Goal: Task Accomplishment & Management: Use online tool/utility

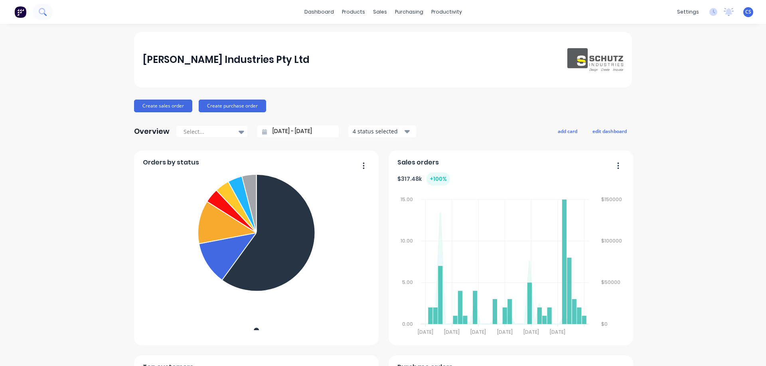
click at [40, 13] on icon at bounding box center [42, 11] width 6 height 6
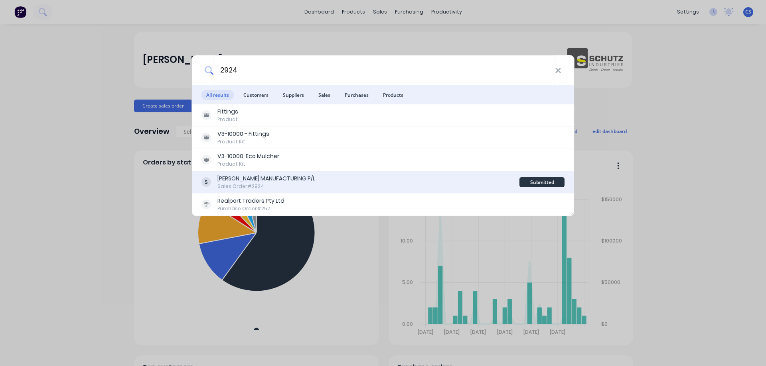
type input "2924"
click at [334, 183] on div "[PERSON_NAME] MANUFACTURING P/L Sales Order #2924" at bounding box center [360, 183] width 318 height 16
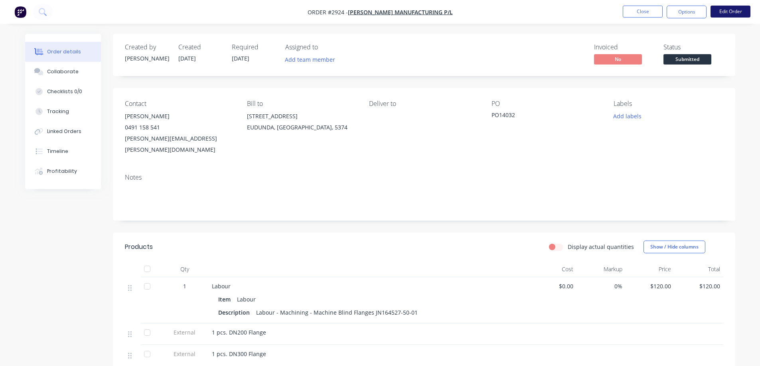
click at [737, 12] on button "Edit Order" at bounding box center [730, 12] width 40 height 12
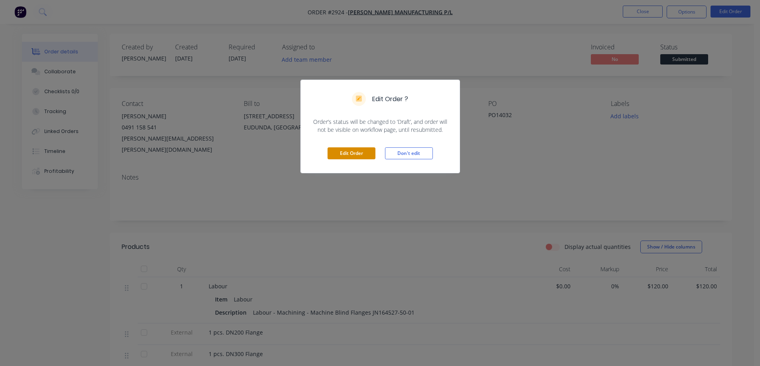
click at [352, 154] on button "Edit Order" at bounding box center [351, 154] width 48 height 12
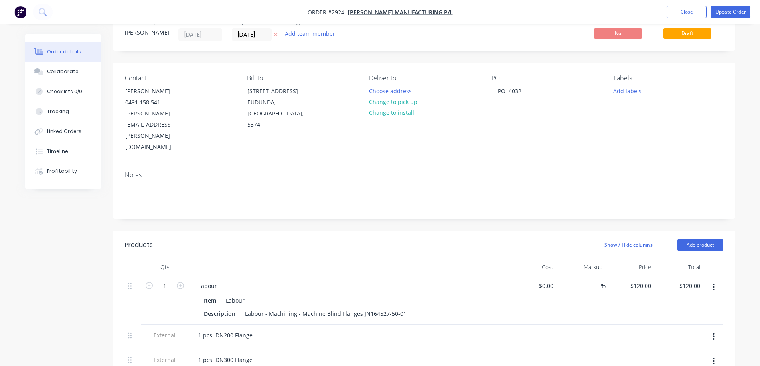
scroll to position [40, 0]
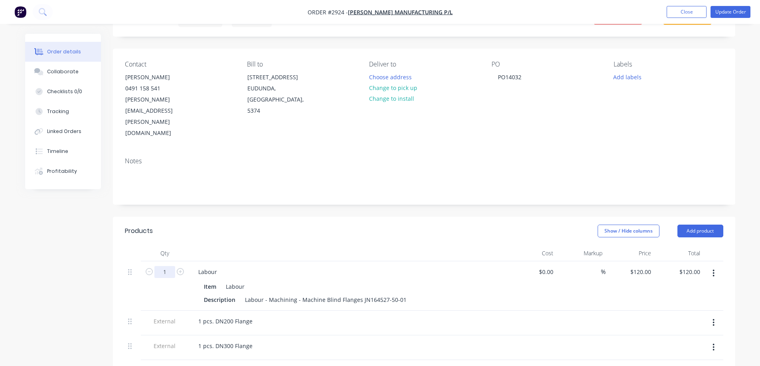
click at [168, 266] on input "1" at bounding box center [164, 272] width 21 height 12
click at [324, 246] on div at bounding box center [348, 254] width 319 height 16
click at [164, 266] on input "1" at bounding box center [164, 272] width 21 height 12
type input "3.75"
type input "$450.00"
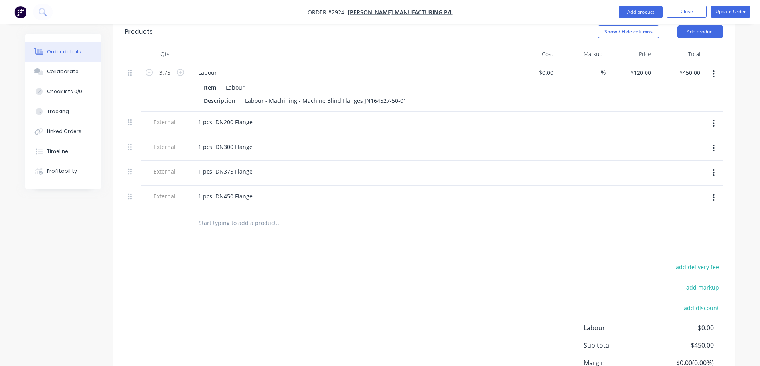
scroll to position [279, 0]
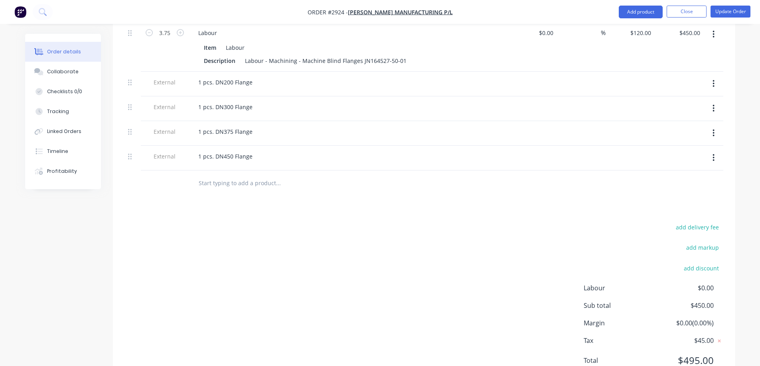
click at [439, 292] on div "add delivery fee add markup add discount Labour $0.00 Sub total $450.00 Margin …" at bounding box center [424, 299] width 598 height 154
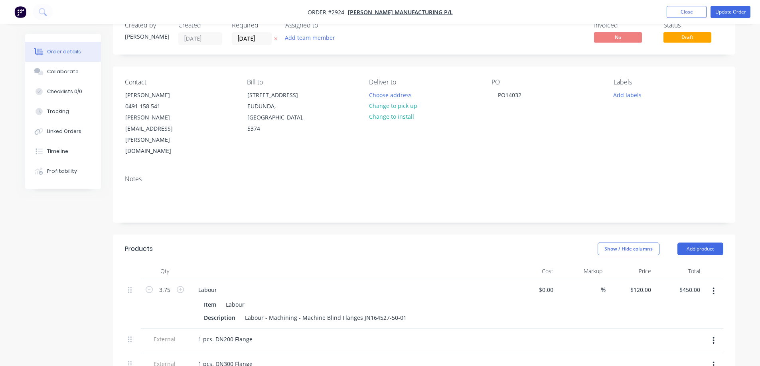
scroll to position [0, 0]
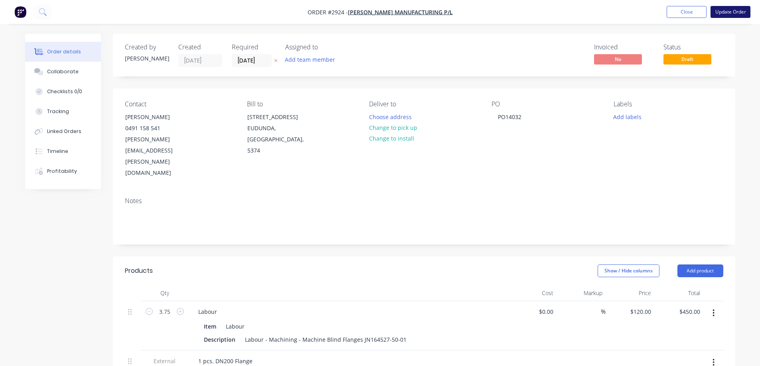
click at [733, 13] on button "Update Order" at bounding box center [730, 12] width 40 height 12
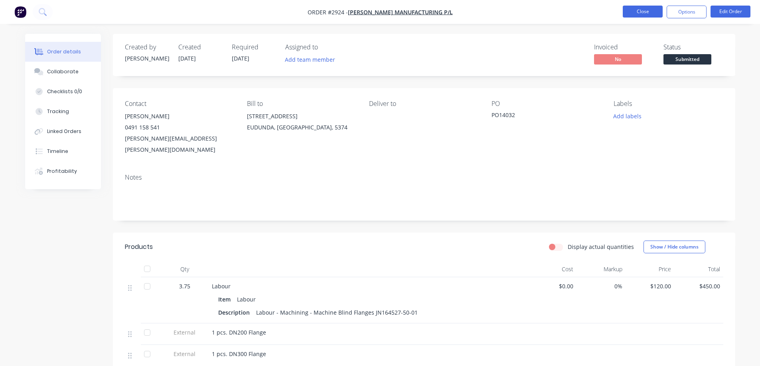
click at [647, 13] on button "Close" at bounding box center [642, 12] width 40 height 12
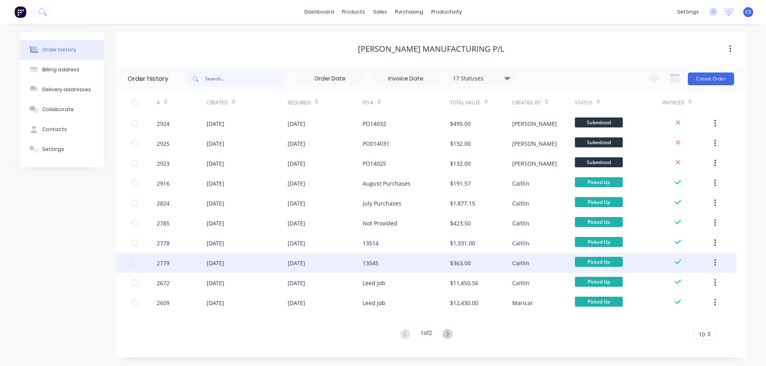
click at [345, 264] on div "[DATE]" at bounding box center [324, 263] width 75 height 20
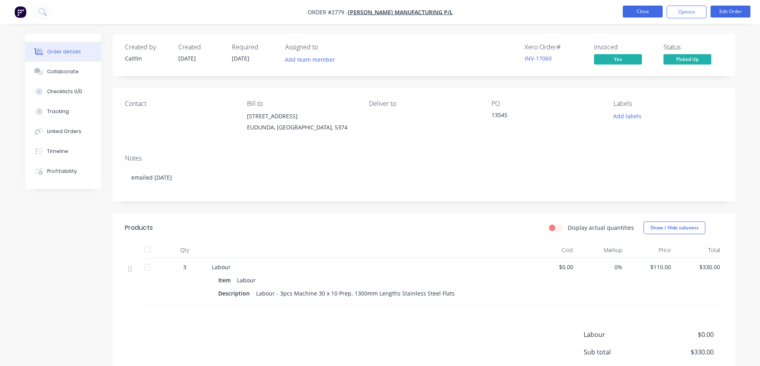
click at [635, 16] on button "Close" at bounding box center [642, 12] width 40 height 12
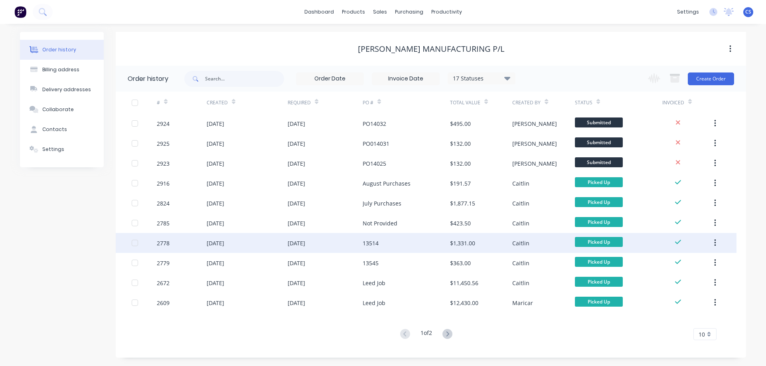
click at [406, 240] on div "13514" at bounding box center [405, 243] width 87 height 20
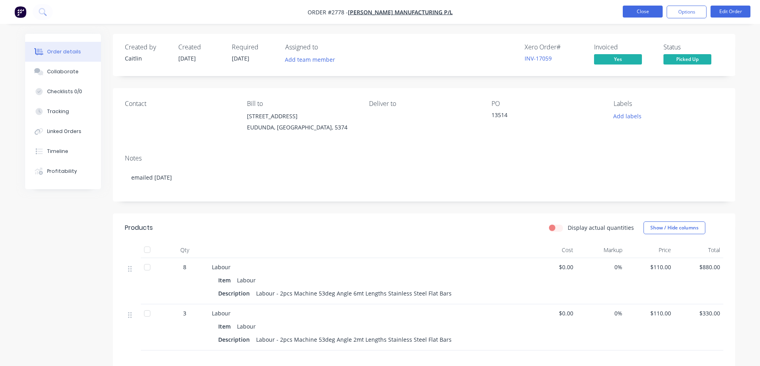
click at [647, 11] on button "Close" at bounding box center [642, 12] width 40 height 12
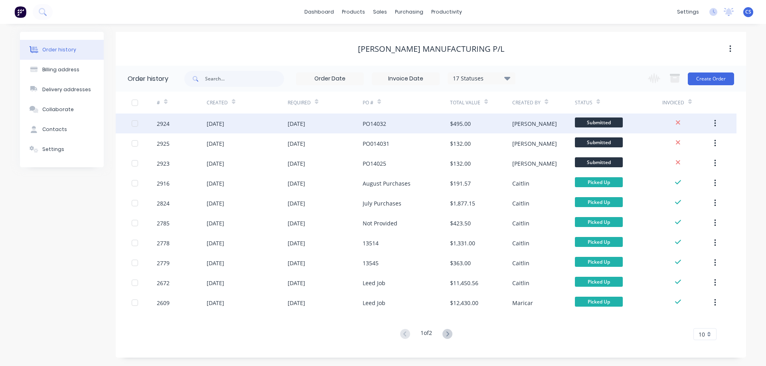
click at [331, 127] on div "[DATE]" at bounding box center [324, 124] width 75 height 20
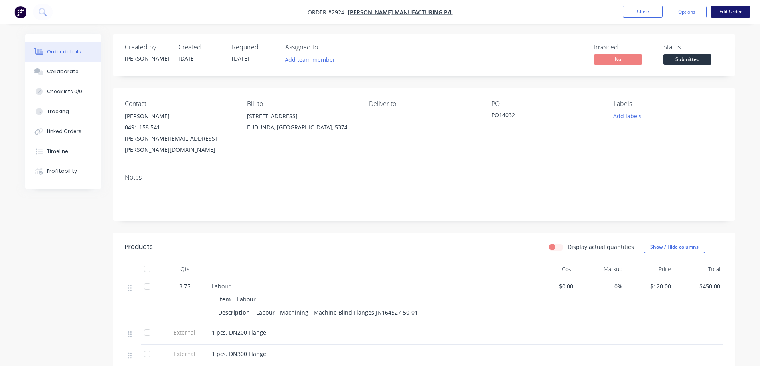
click at [728, 15] on button "Edit Order" at bounding box center [730, 12] width 40 height 12
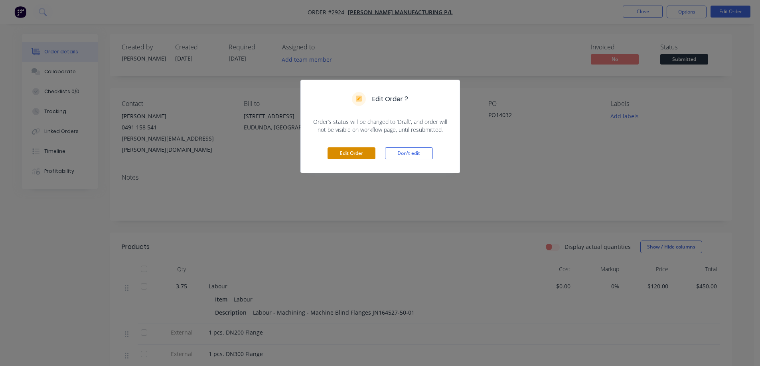
click at [356, 154] on button "Edit Order" at bounding box center [351, 154] width 48 height 12
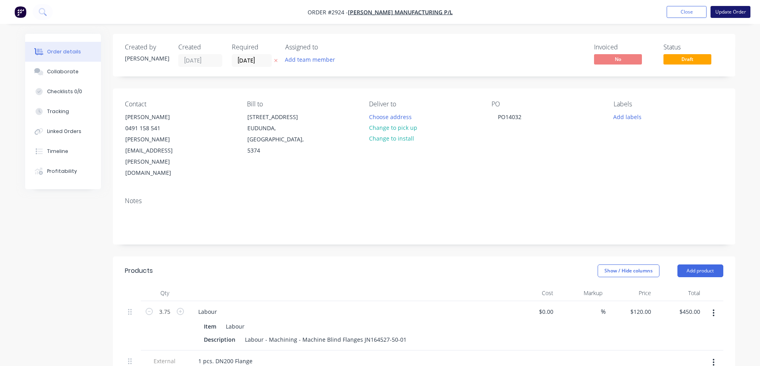
click at [733, 13] on button "Update Order" at bounding box center [730, 12] width 40 height 12
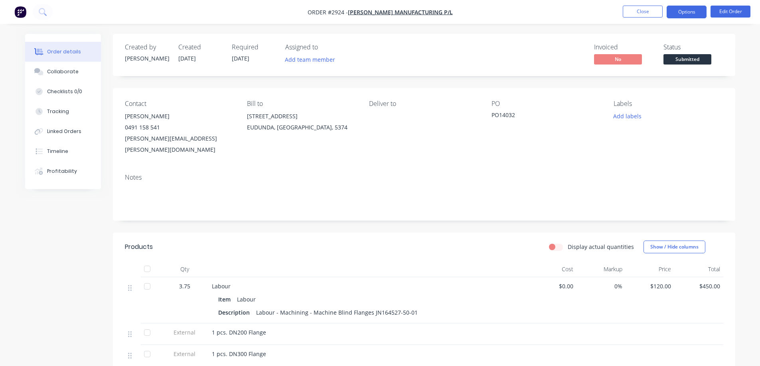
click at [689, 11] on button "Options" at bounding box center [686, 12] width 40 height 13
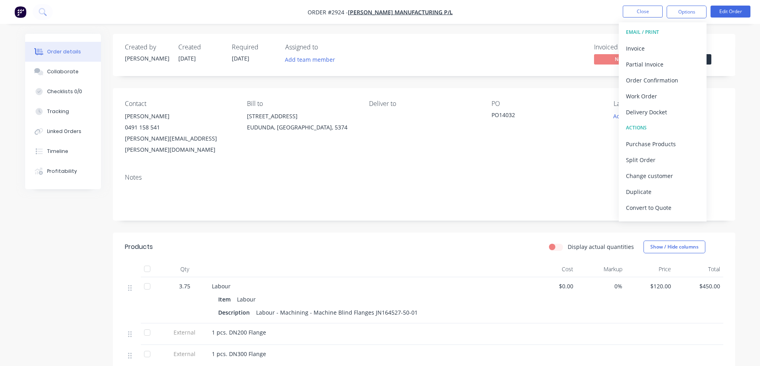
click at [651, 39] on button "EMAIL / PRINT" at bounding box center [662, 32] width 88 height 16
click at [655, 50] on div "Invoice" at bounding box center [662, 49] width 73 height 12
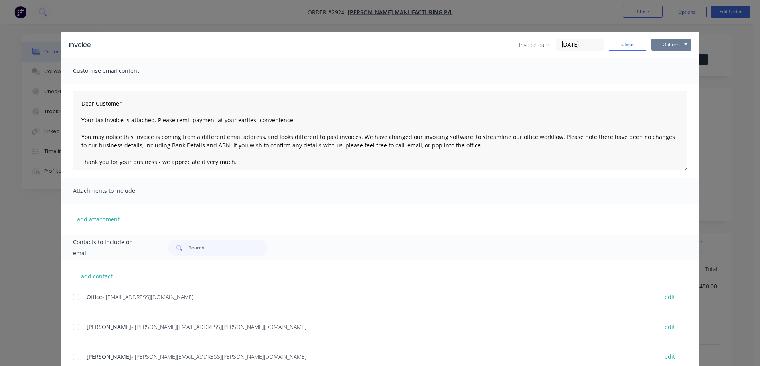
click at [673, 46] on button "Options" at bounding box center [671, 45] width 40 height 12
click at [676, 58] on button "Preview" at bounding box center [676, 58] width 51 height 13
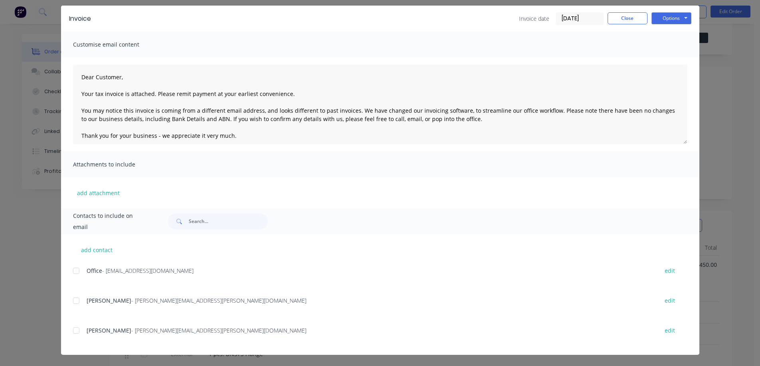
scroll to position [40, 0]
click at [73, 271] on div at bounding box center [76, 271] width 16 height 16
click at [73, 301] on div at bounding box center [76, 301] width 16 height 16
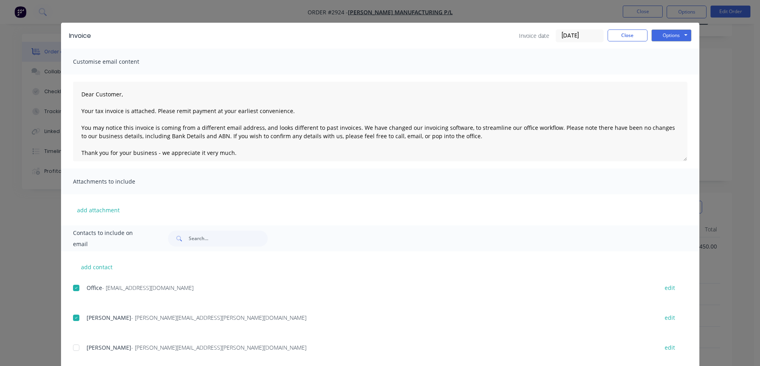
scroll to position [0, 0]
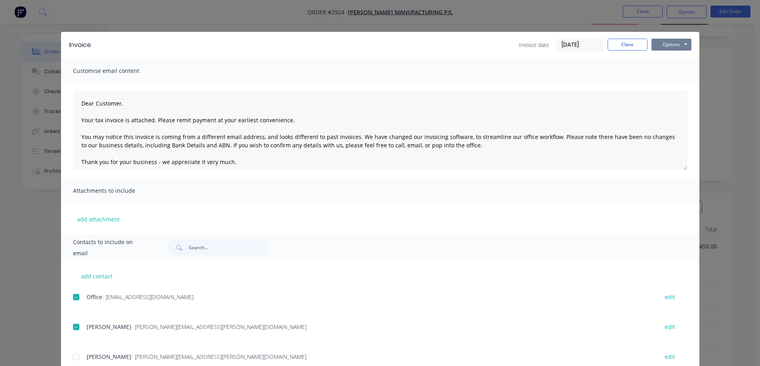
click at [668, 47] on button "Options" at bounding box center [671, 45] width 40 height 12
click at [667, 85] on button "Email" at bounding box center [676, 85] width 51 height 13
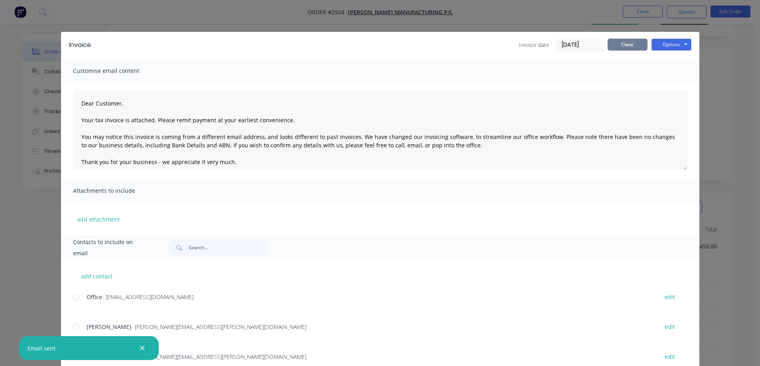
click at [627, 50] on button "Close" at bounding box center [627, 45] width 40 height 12
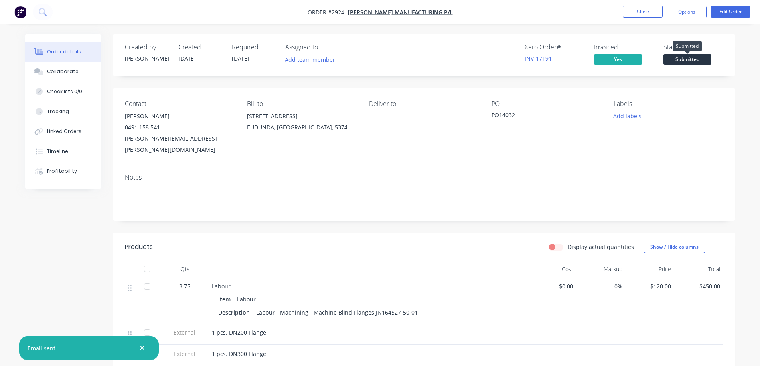
click at [681, 61] on span "Submitted" at bounding box center [687, 59] width 48 height 10
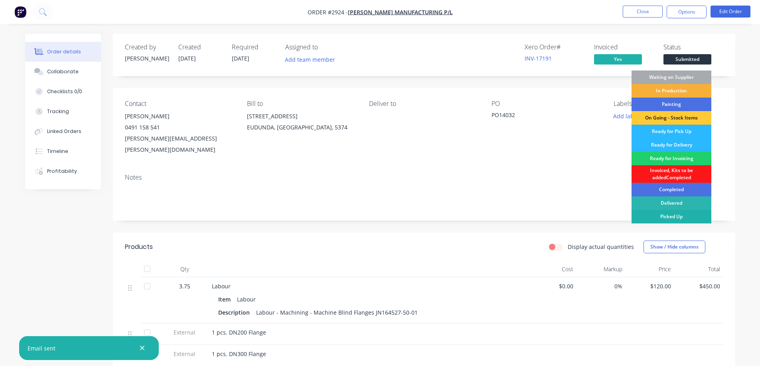
click at [679, 220] on div "Picked Up" at bounding box center [671, 217] width 80 height 14
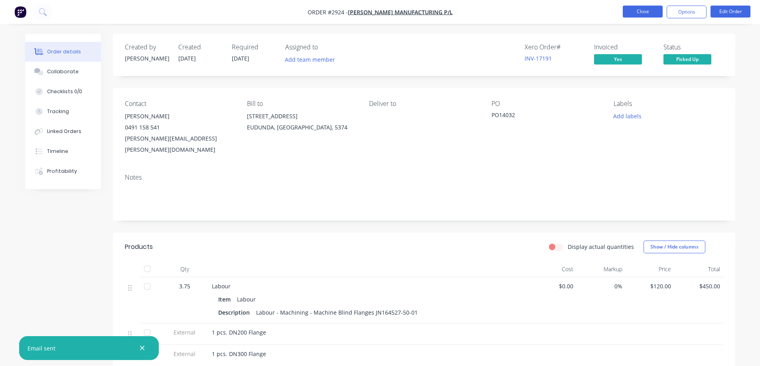
click at [642, 12] on button "Close" at bounding box center [642, 12] width 40 height 12
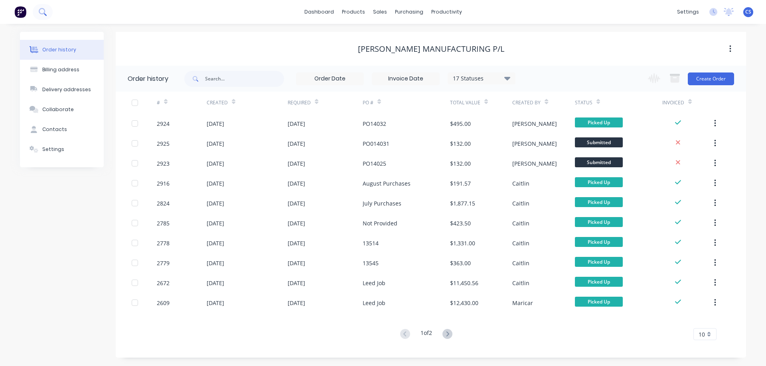
click at [48, 11] on button at bounding box center [43, 12] width 20 height 16
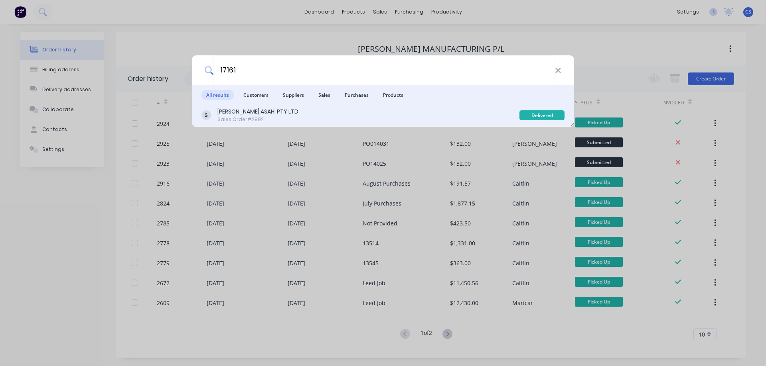
type input "17161"
click at [346, 120] on div "[PERSON_NAME] ASAHI PTY LTD Sales Order #2892" at bounding box center [360, 116] width 318 height 16
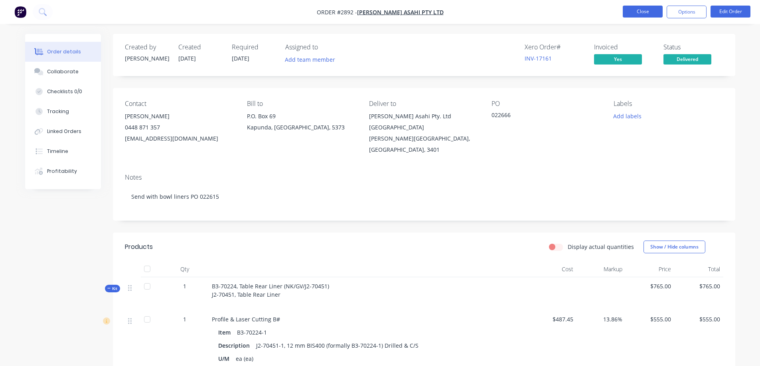
click at [645, 14] on button "Close" at bounding box center [642, 12] width 40 height 12
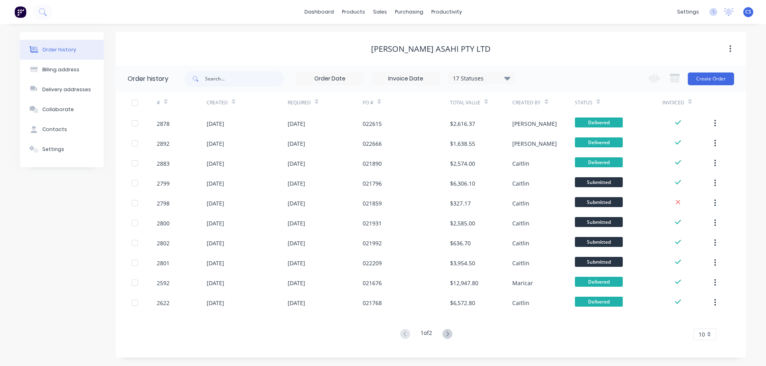
click at [19, 12] on img at bounding box center [20, 12] width 12 height 12
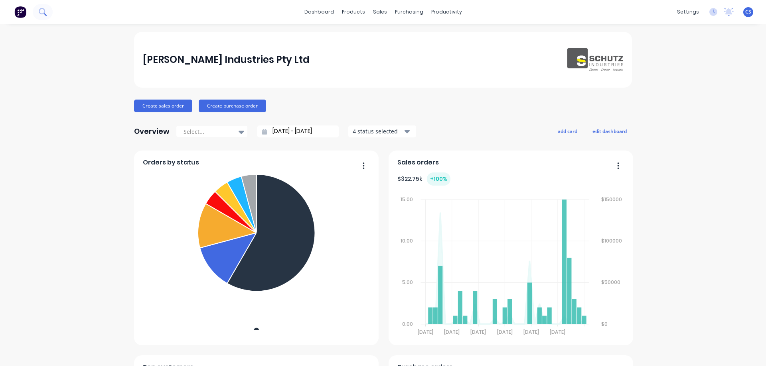
click at [49, 12] on button at bounding box center [43, 12] width 20 height 16
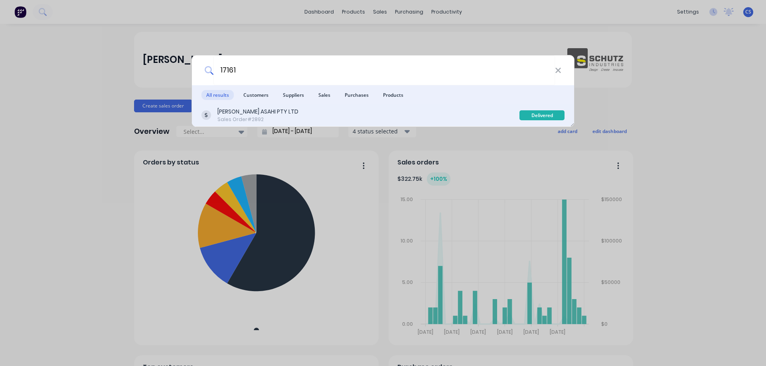
type input "17161"
click at [322, 114] on div "[PERSON_NAME] ASAHI PTY LTD Sales Order #2892" at bounding box center [360, 116] width 318 height 16
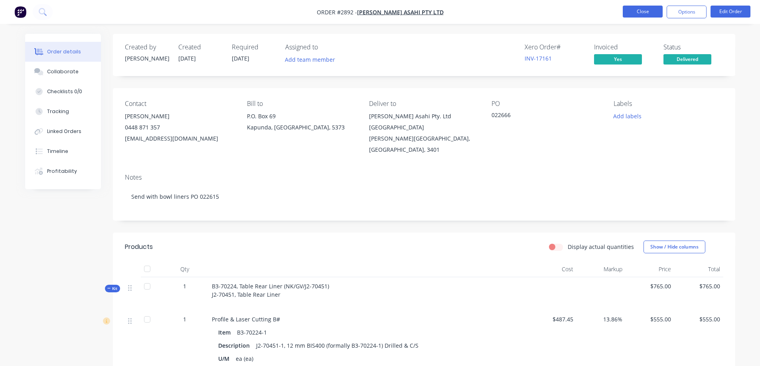
click at [642, 13] on button "Close" at bounding box center [642, 12] width 40 height 12
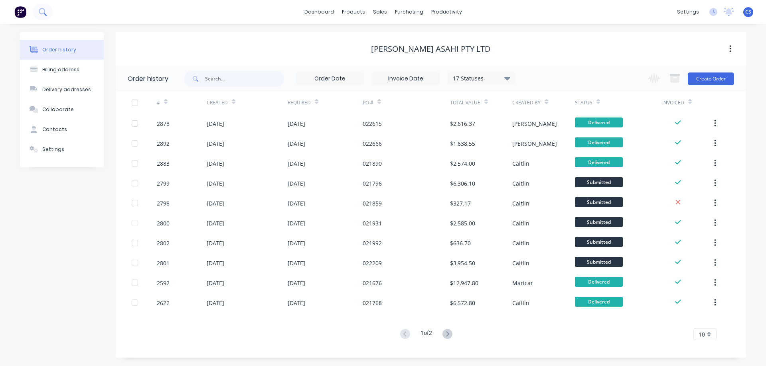
click at [45, 11] on icon at bounding box center [43, 12] width 8 height 8
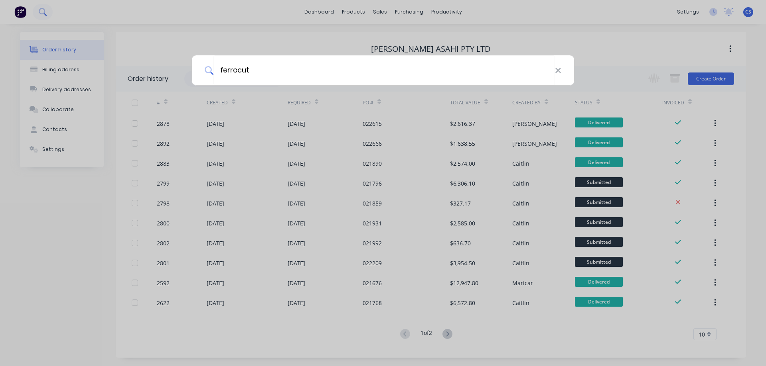
type input "ferrocut"
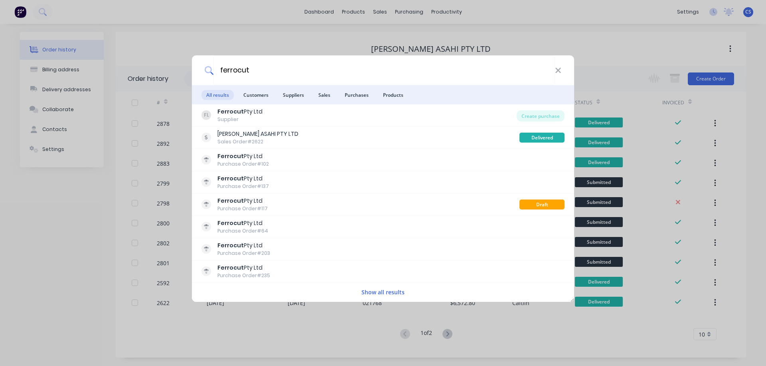
click at [374, 293] on button "Show all results" at bounding box center [383, 292] width 48 height 9
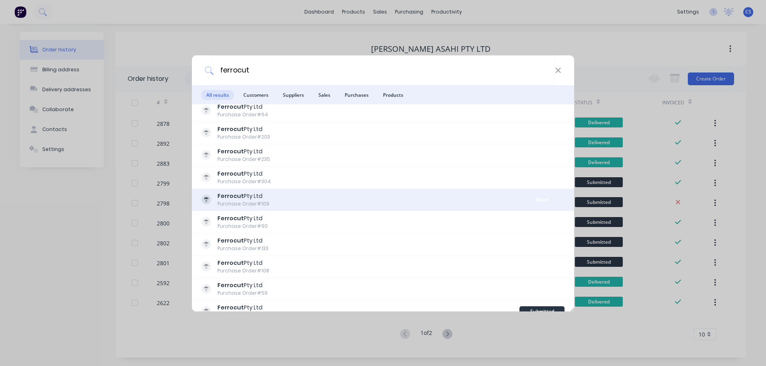
scroll to position [120, 0]
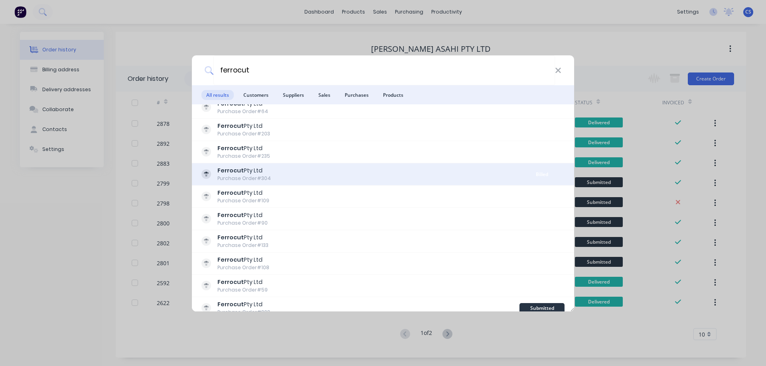
click at [340, 174] on div "Ferrocut Pty Ltd Purchase Order #304" at bounding box center [360, 175] width 318 height 16
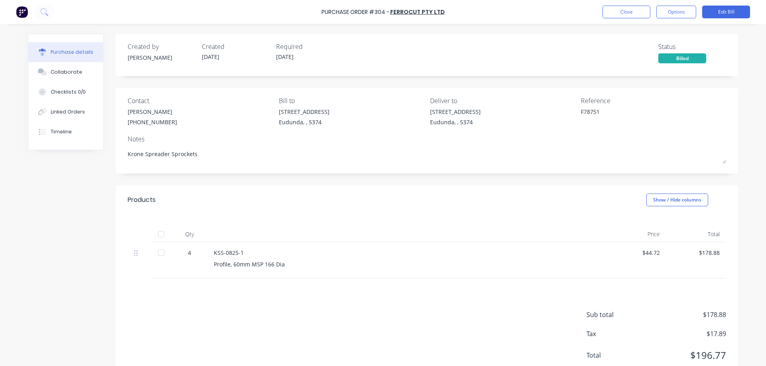
click at [158, 235] on div at bounding box center [161, 234] width 16 height 16
click at [624, 14] on button "Close" at bounding box center [626, 12] width 48 height 13
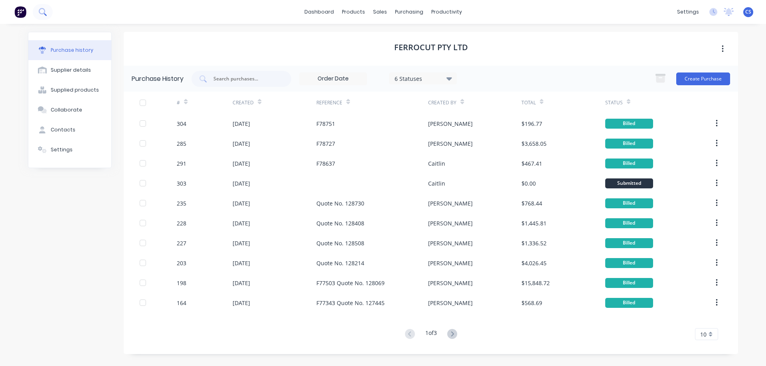
click at [44, 8] on button at bounding box center [43, 12] width 20 height 16
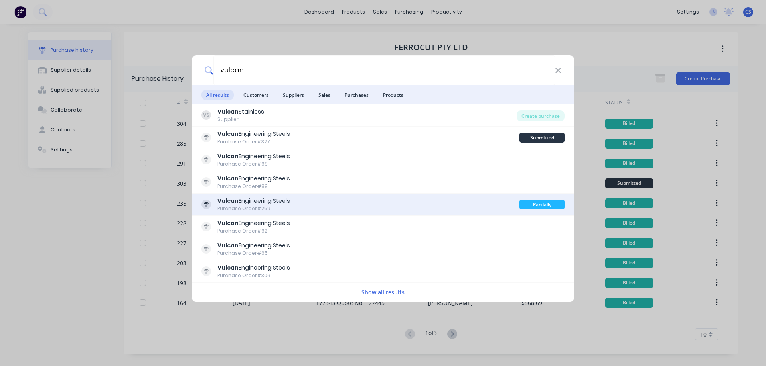
type input "vulcan"
click at [341, 203] on div "Vulcan Engineering Steels Purchase Order #259" at bounding box center [360, 205] width 318 height 16
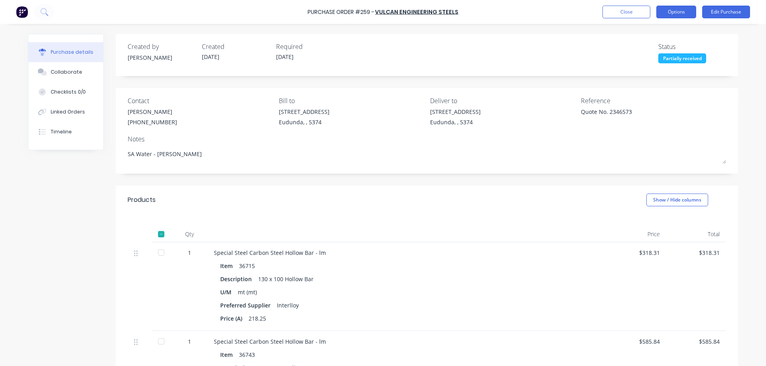
click at [678, 11] on button "Options" at bounding box center [676, 12] width 40 height 13
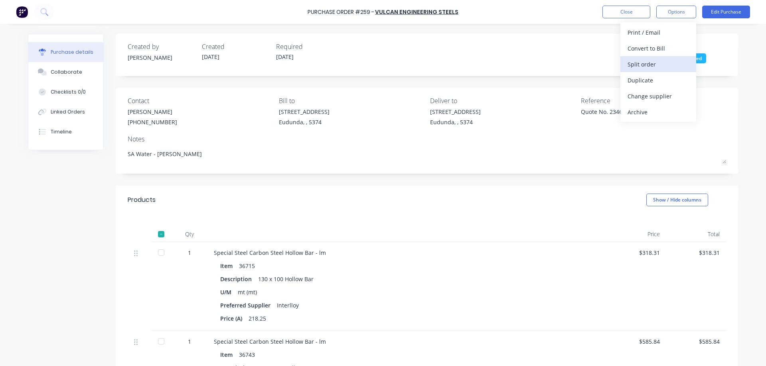
click at [653, 65] on div "Split order" at bounding box center [657, 65] width 61 height 12
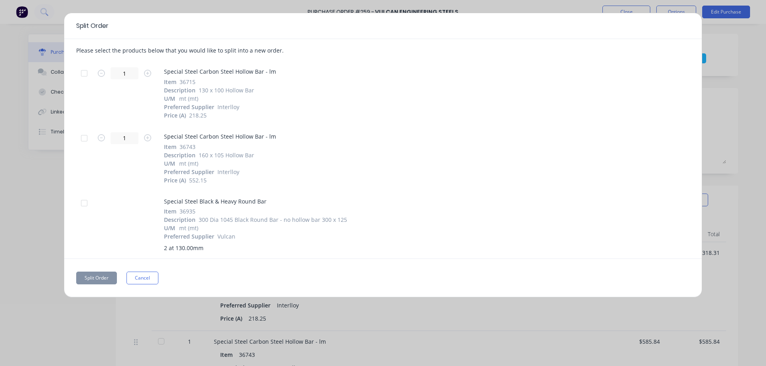
click at [84, 204] on div at bounding box center [84, 203] width 16 height 16
click at [98, 279] on button "Split Order" at bounding box center [96, 278] width 41 height 13
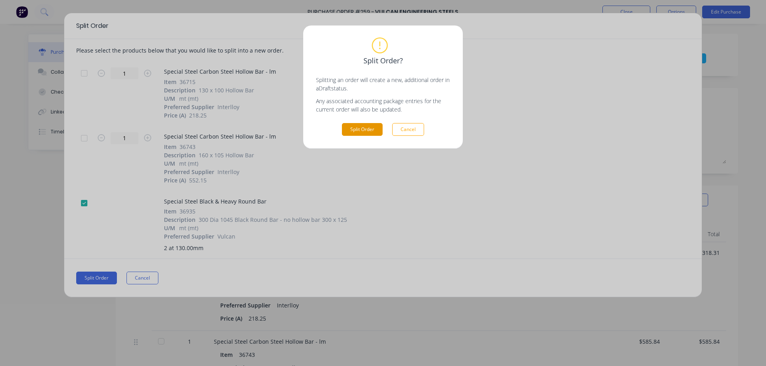
click at [350, 132] on button "Split Order" at bounding box center [362, 129] width 41 height 13
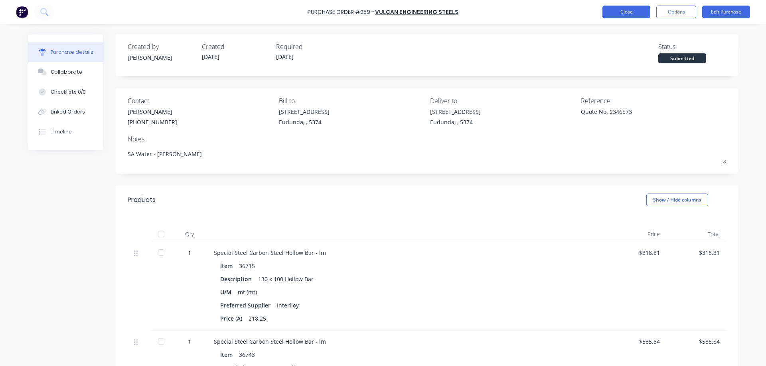
click at [628, 16] on button "Close" at bounding box center [626, 12] width 48 height 13
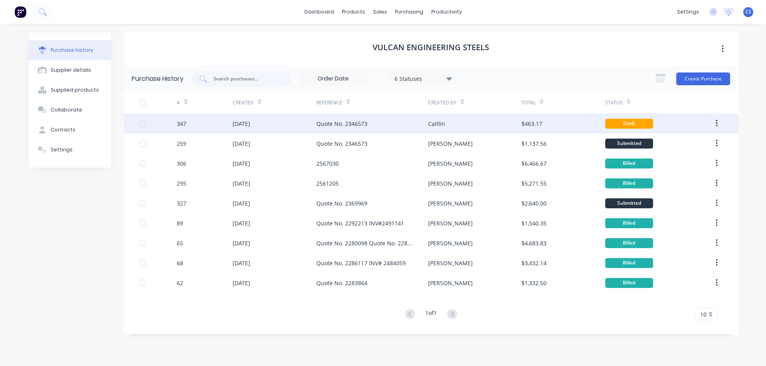
click at [478, 124] on div "Caitlin" at bounding box center [474, 124] width 93 height 20
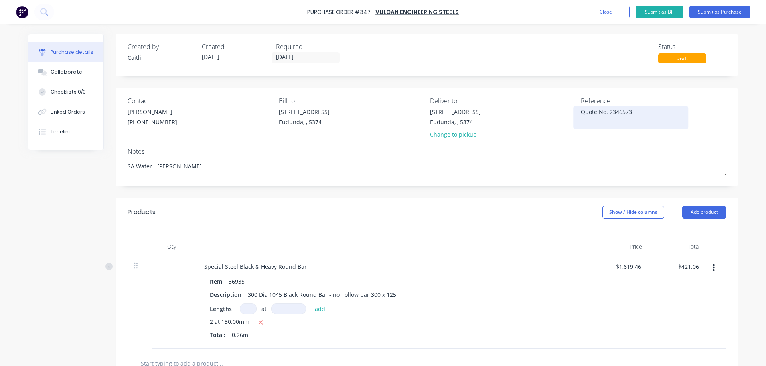
drag, startPoint x: 628, startPoint y: 110, endPoint x: 579, endPoint y: 114, distance: 49.5
click at [581, 113] on div "Quote No. 2346573" at bounding box center [631, 118] width 100 height 20
drag, startPoint x: 637, startPoint y: 113, endPoint x: 578, endPoint y: 115, distance: 59.5
click at [581, 115] on textarea "Quote No. 2346573" at bounding box center [631, 117] width 100 height 18
type textarea "2549403"
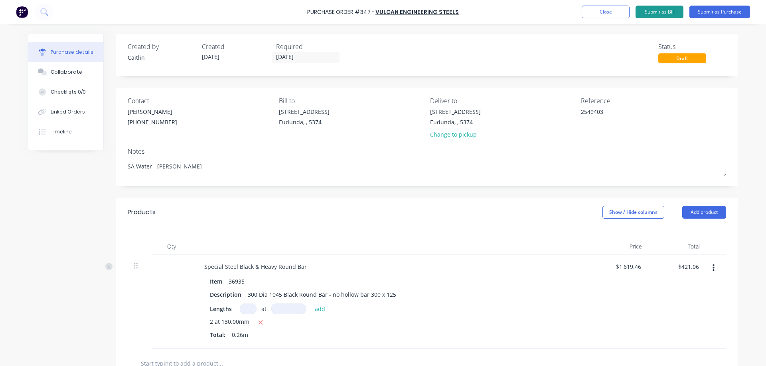
click at [670, 13] on button "Submit as Bill" at bounding box center [659, 12] width 48 height 13
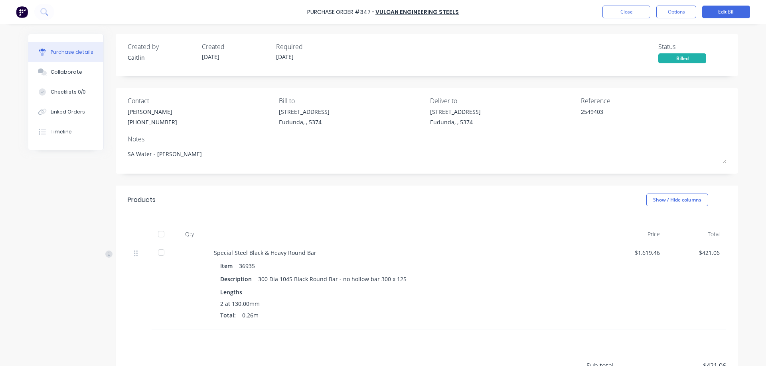
click at [159, 235] on div at bounding box center [161, 234] width 16 height 16
click at [626, 11] on button "Close" at bounding box center [626, 12] width 48 height 13
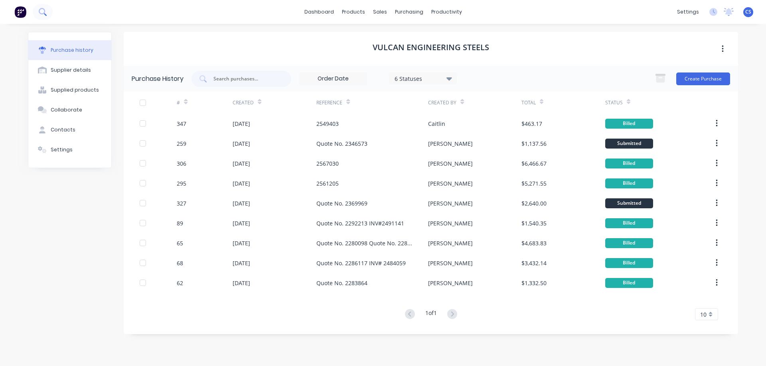
click at [43, 14] on icon at bounding box center [43, 12] width 8 height 8
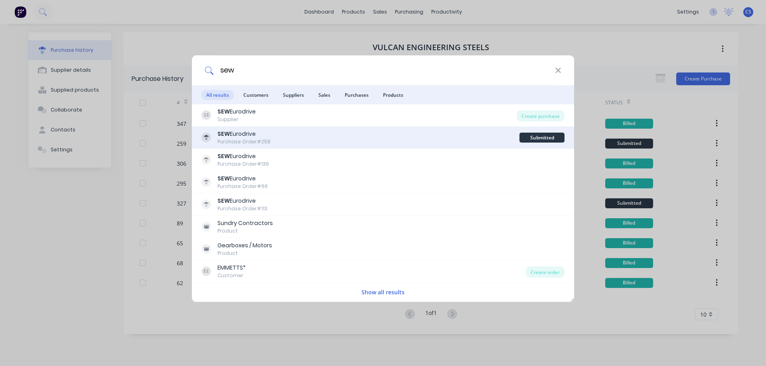
type input "sew"
click at [348, 144] on div "SEW Eurodrive Purchase Order #258" at bounding box center [360, 138] width 318 height 16
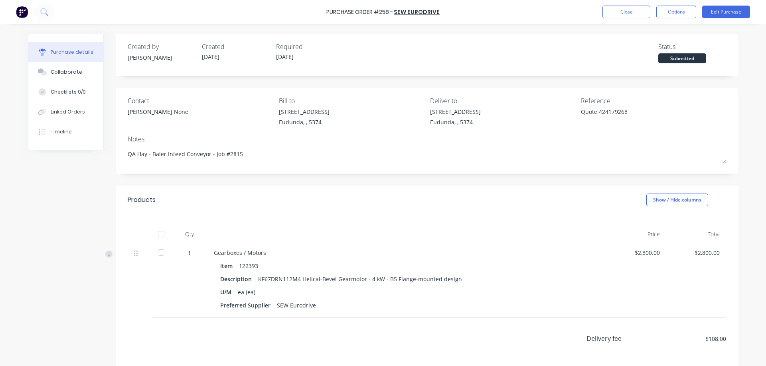
drag, startPoint x: 157, startPoint y: 235, endPoint x: 417, endPoint y: 204, distance: 261.9
click at [158, 235] on div at bounding box center [161, 234] width 16 height 16
click at [721, 14] on button "Edit Purchase" at bounding box center [726, 12] width 48 height 13
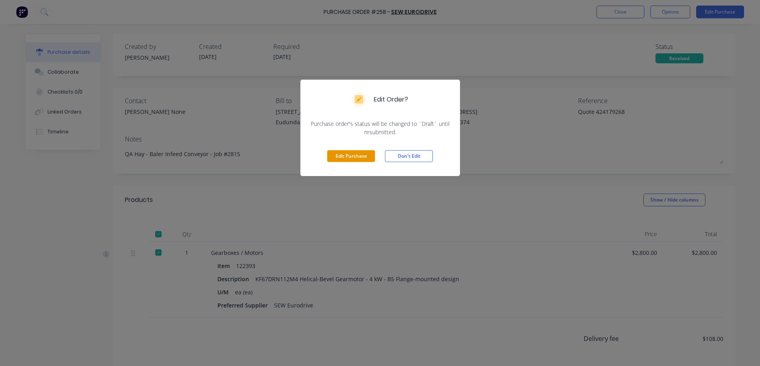
click at [337, 157] on button "Edit Purchase" at bounding box center [351, 156] width 48 height 12
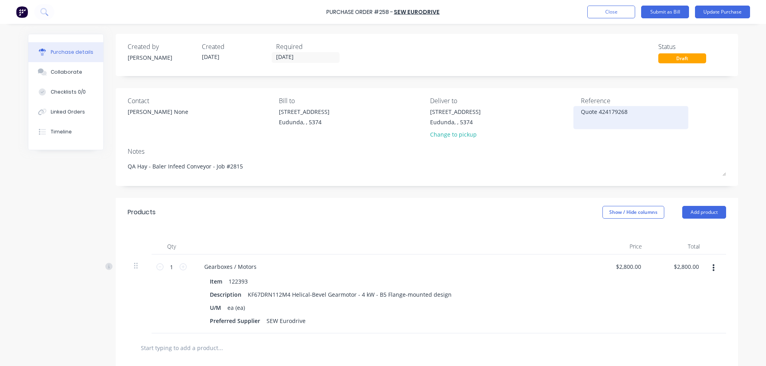
drag, startPoint x: 634, startPoint y: 112, endPoint x: 577, endPoint y: 113, distance: 57.4
click at [581, 113] on div "Quote 424179268" at bounding box center [631, 118] width 100 height 20
drag, startPoint x: 640, startPoint y: 111, endPoint x: 576, endPoint y: 116, distance: 64.4
click at [581, 116] on div "Quote 42417926" at bounding box center [631, 118] width 100 height 20
drag, startPoint x: 623, startPoint y: 111, endPoint x: 578, endPoint y: 112, distance: 45.1
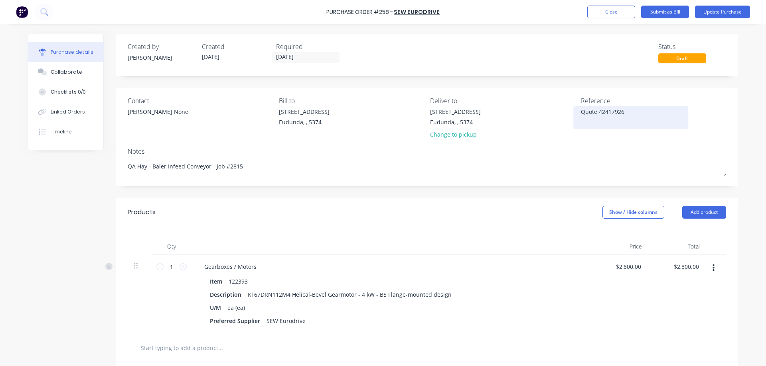
click at [581, 112] on textarea "Quote 42417926" at bounding box center [631, 117] width 100 height 18
type textarea "208461637"
click at [668, 10] on button "Submit as Bill" at bounding box center [665, 12] width 48 height 13
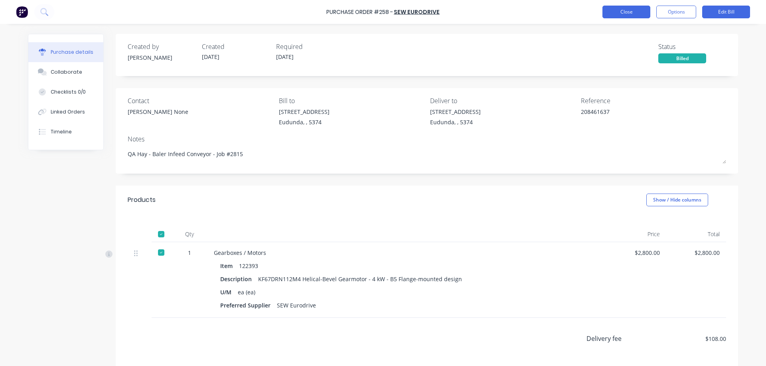
click at [619, 9] on button "Close" at bounding box center [626, 12] width 48 height 13
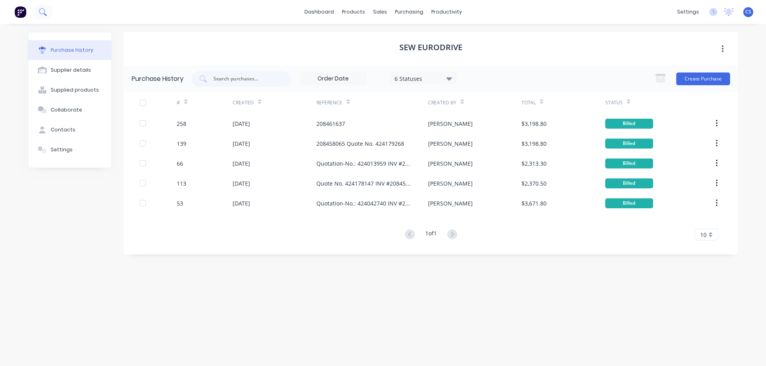
click at [39, 12] on icon at bounding box center [42, 11] width 6 height 6
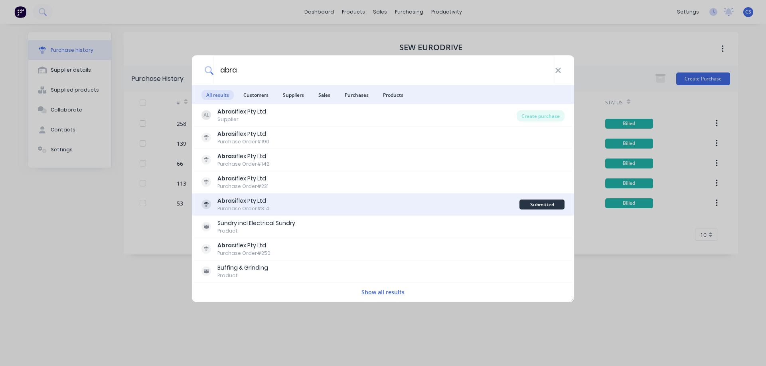
type input "abra"
click at [323, 203] on div "Abra siflex Pty Ltd Purchase Order #314" at bounding box center [360, 205] width 318 height 16
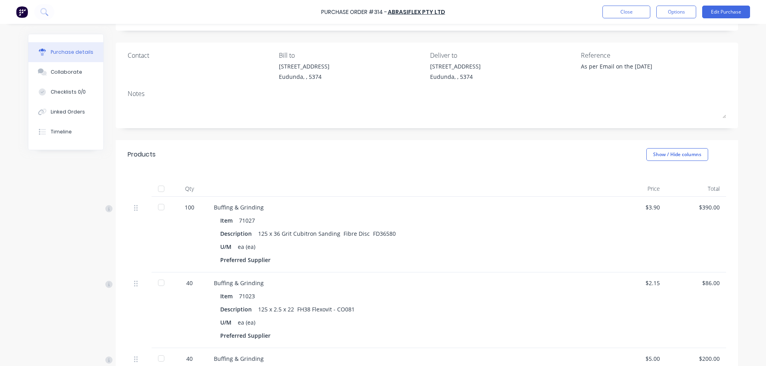
scroll to position [41, 0]
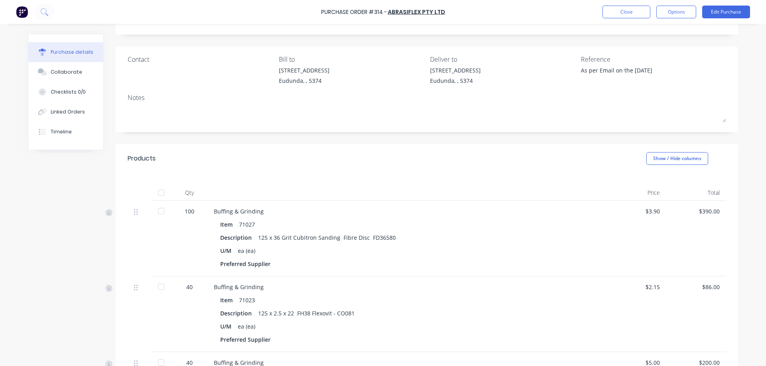
click at [159, 195] on div at bounding box center [161, 193] width 16 height 16
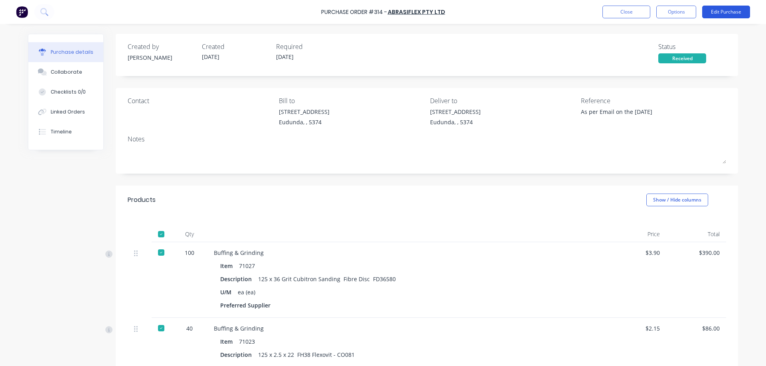
click at [731, 15] on button "Edit Purchase" at bounding box center [726, 12] width 48 height 13
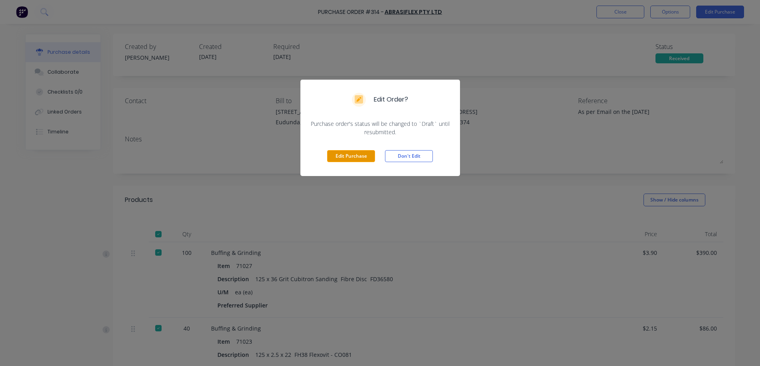
click at [358, 158] on button "Edit Purchase" at bounding box center [351, 156] width 48 height 12
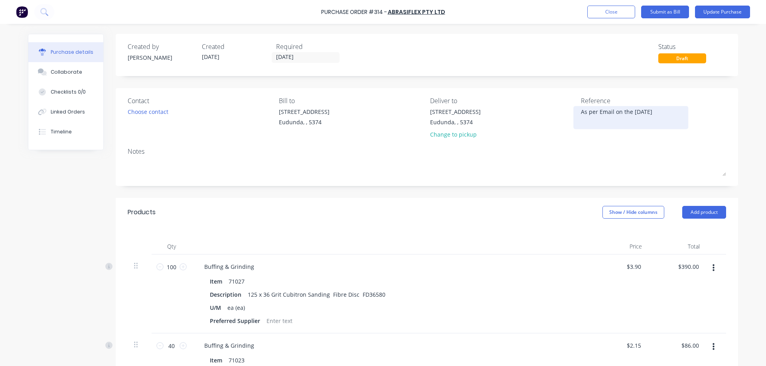
drag, startPoint x: 666, startPoint y: 112, endPoint x: 577, endPoint y: 111, distance: 88.1
click at [581, 111] on textarea "As per Email on the [DATE]" at bounding box center [631, 117] width 100 height 18
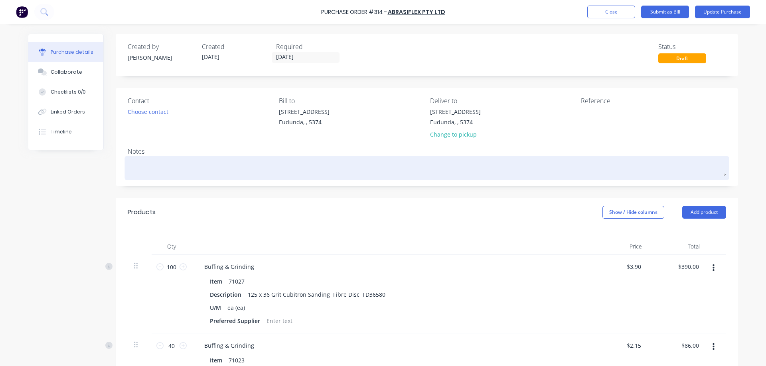
click at [140, 165] on textarea at bounding box center [427, 167] width 598 height 18
paste textarea "As per Email on the [DATE]"
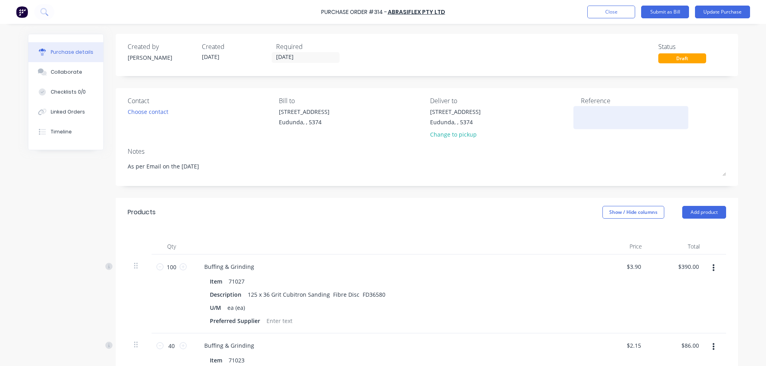
type textarea "As per Email on the [DATE]"
click at [586, 115] on textarea at bounding box center [631, 117] width 100 height 18
type textarea "SI+494592"
click at [664, 14] on button "Submit as Bill" at bounding box center [665, 12] width 48 height 13
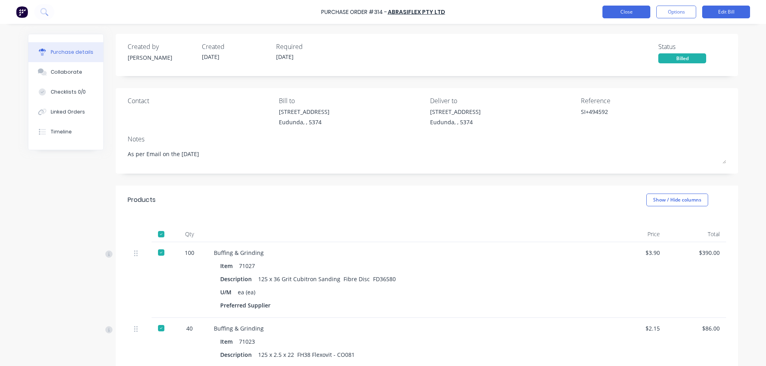
click at [624, 13] on button "Close" at bounding box center [626, 12] width 48 height 13
